Goal: Task Accomplishment & Management: Use online tool/utility

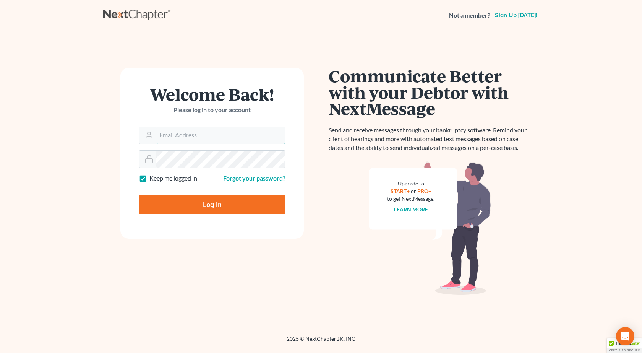
type input "[PERSON_NAME][EMAIL_ADDRESS][DOMAIN_NAME]"
click at [139, 195] on input "Log In" at bounding box center [212, 204] width 147 height 19
type input "Thinking..."
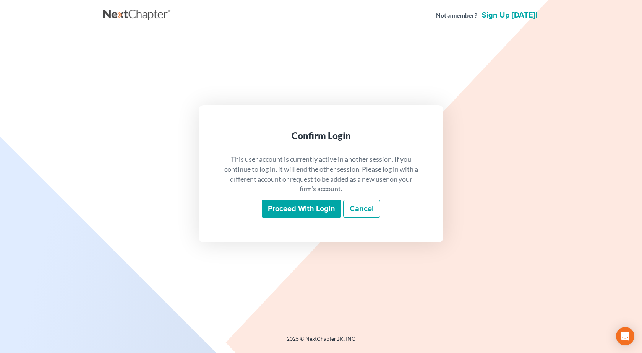
click at [314, 208] on input "Proceed with login" at bounding box center [301, 209] width 79 height 18
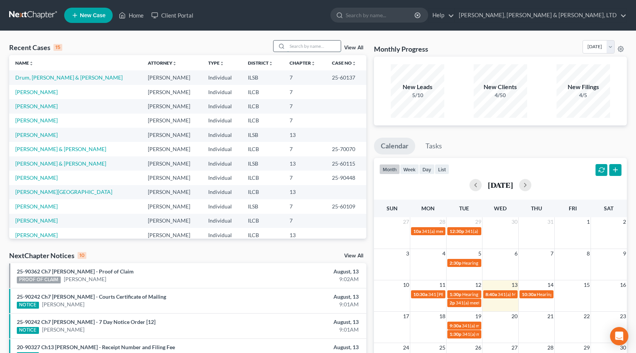
click at [303, 46] on input "search" at bounding box center [313, 46] width 53 height 11
type input "poppen"
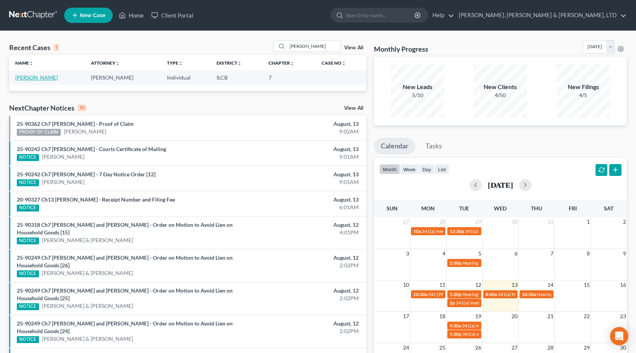
click at [34, 79] on link "Poppen, Amanda" at bounding box center [36, 77] width 42 height 6
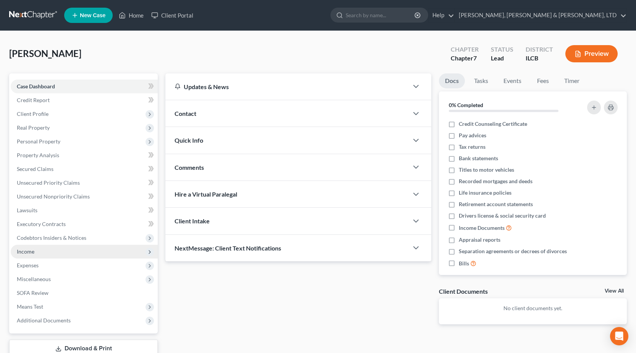
click at [49, 252] on span "Income" at bounding box center [84, 252] width 147 height 14
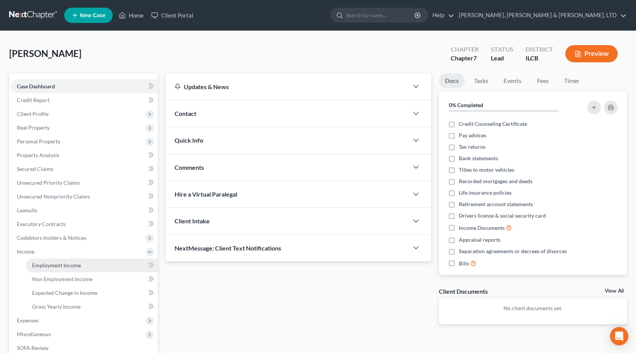
click at [72, 266] on span "Employment Income" at bounding box center [56, 265] width 49 height 6
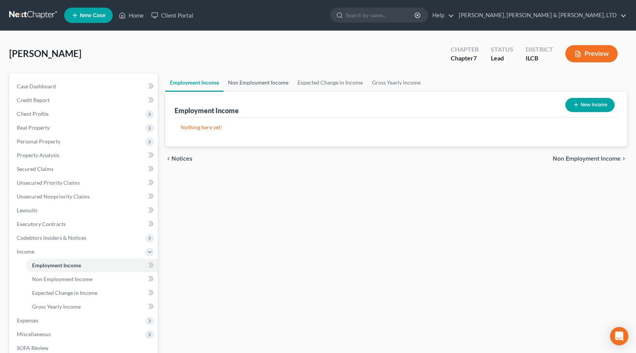
click at [259, 83] on link "Non Employment Income" at bounding box center [259, 82] width 70 height 18
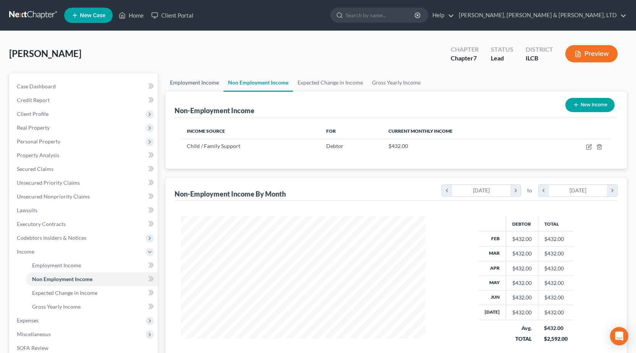
scroll to position [137, 260]
click at [183, 78] on link "Employment Income" at bounding box center [194, 82] width 58 height 18
